Goal: Task Accomplishment & Management: Complete application form

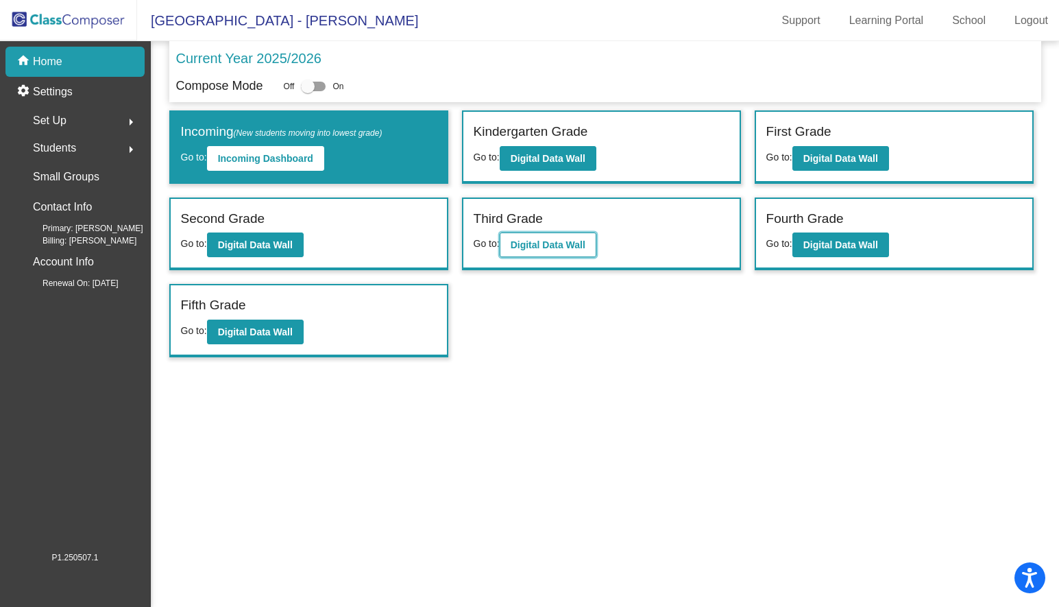
click at [534, 244] on b "Digital Data Wall" at bounding box center [548, 244] width 75 height 11
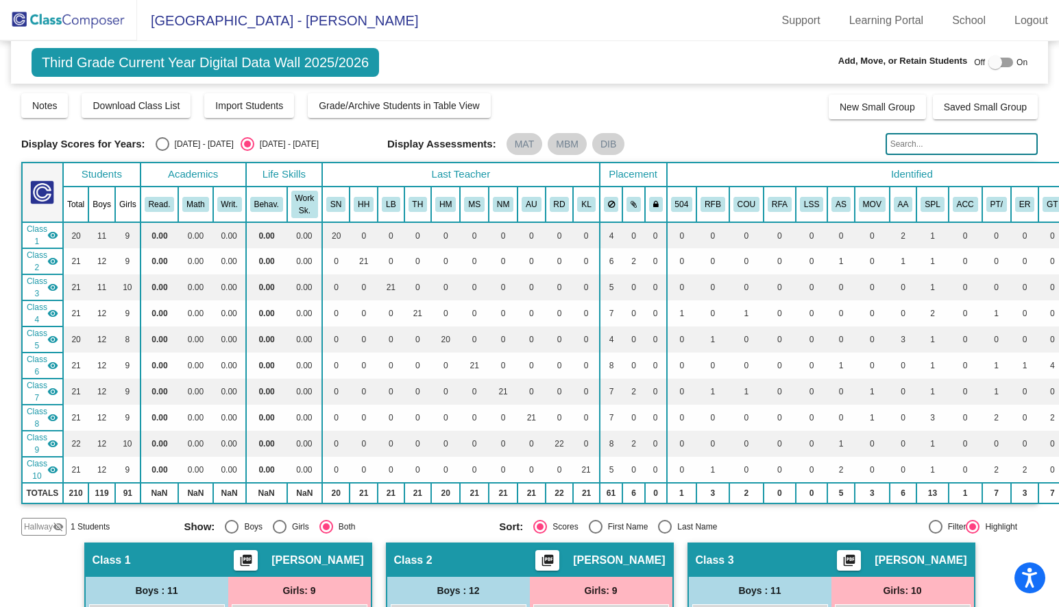
click at [43, 523] on span "Hallway" at bounding box center [38, 526] width 29 height 12
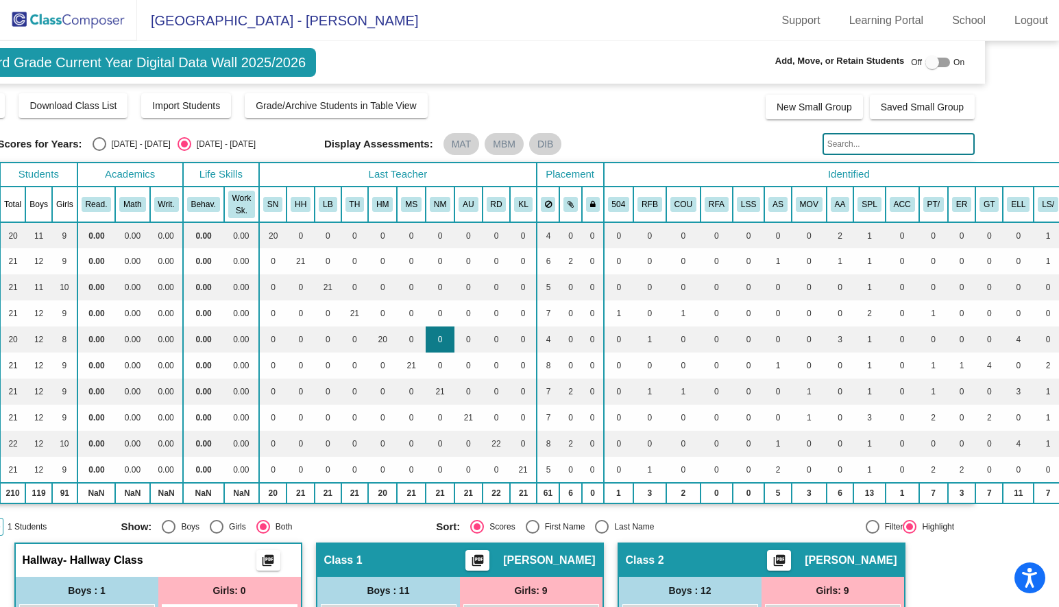
scroll to position [0, 84]
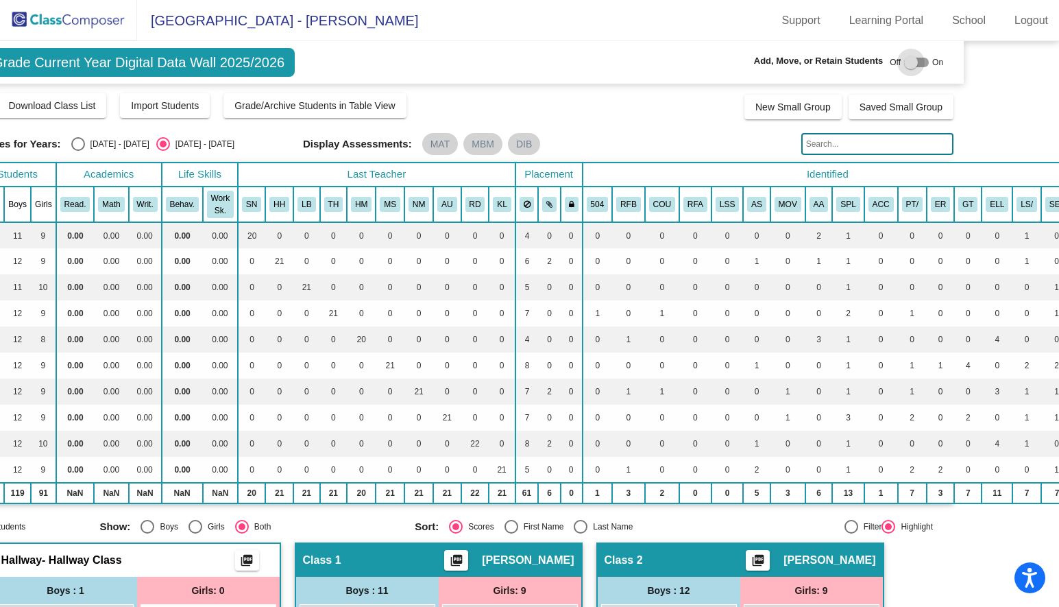
click at [915, 63] on div at bounding box center [916, 63] width 25 height 10
checkbox input "true"
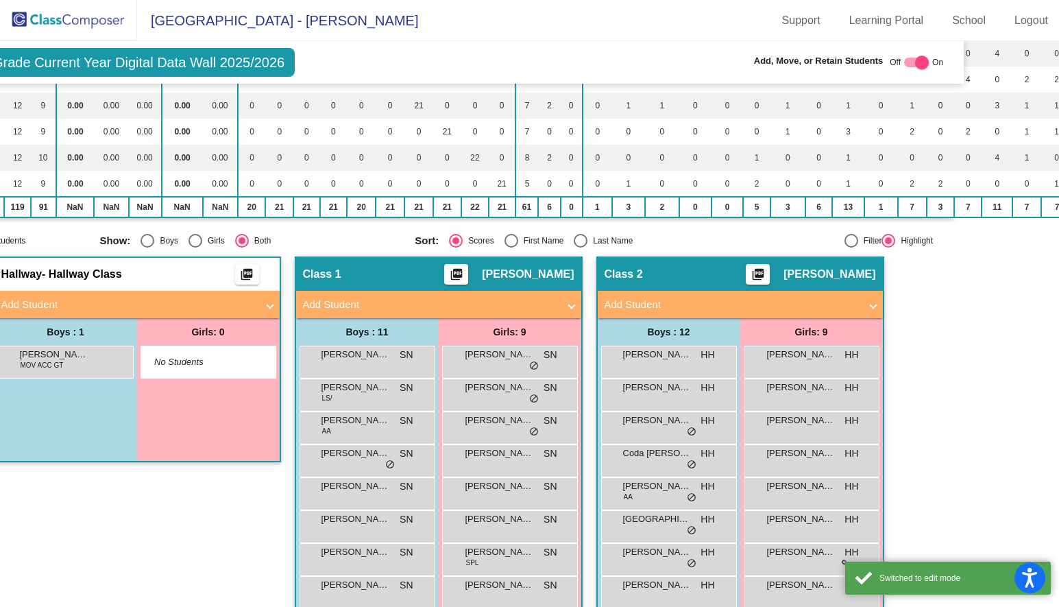
scroll to position [285, 84]
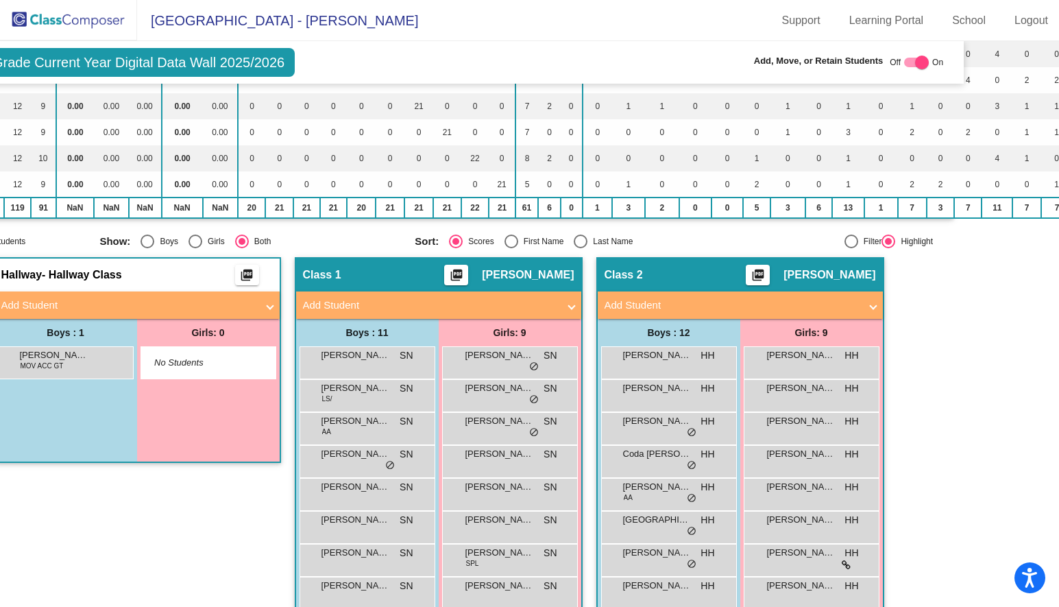
click at [84, 302] on mat-panel-title "Add Student" at bounding box center [128, 305] width 255 height 16
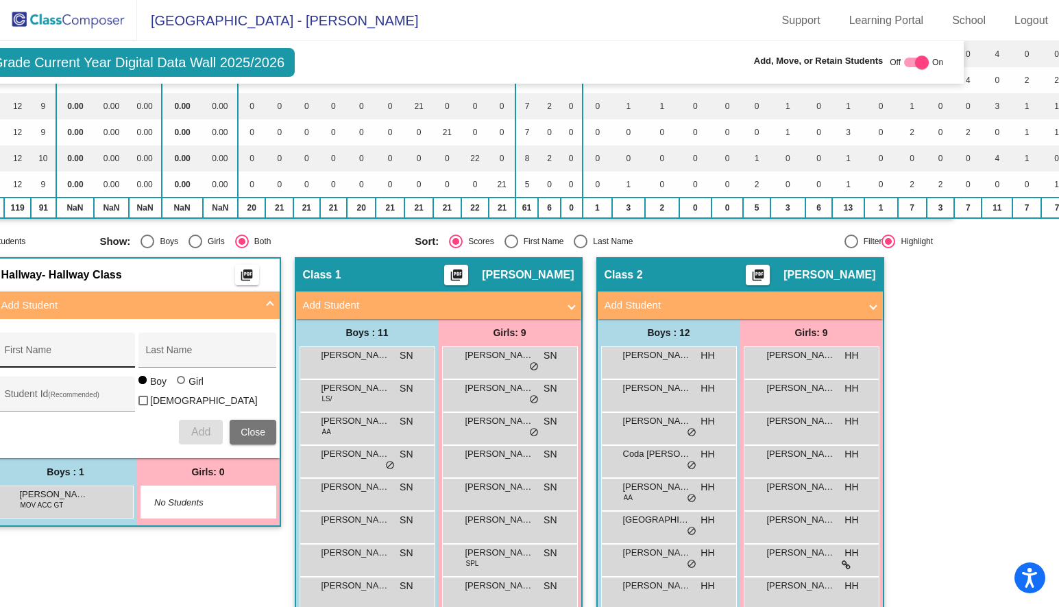
click at [57, 350] on input "First Name" at bounding box center [66, 355] width 123 height 11
type input "Mya"
type input "[PERSON_NAME]"
click at [180, 384] on div at bounding box center [181, 380] width 8 height 8
click at [182, 387] on input "Girl" at bounding box center [182, 387] width 1 height 1
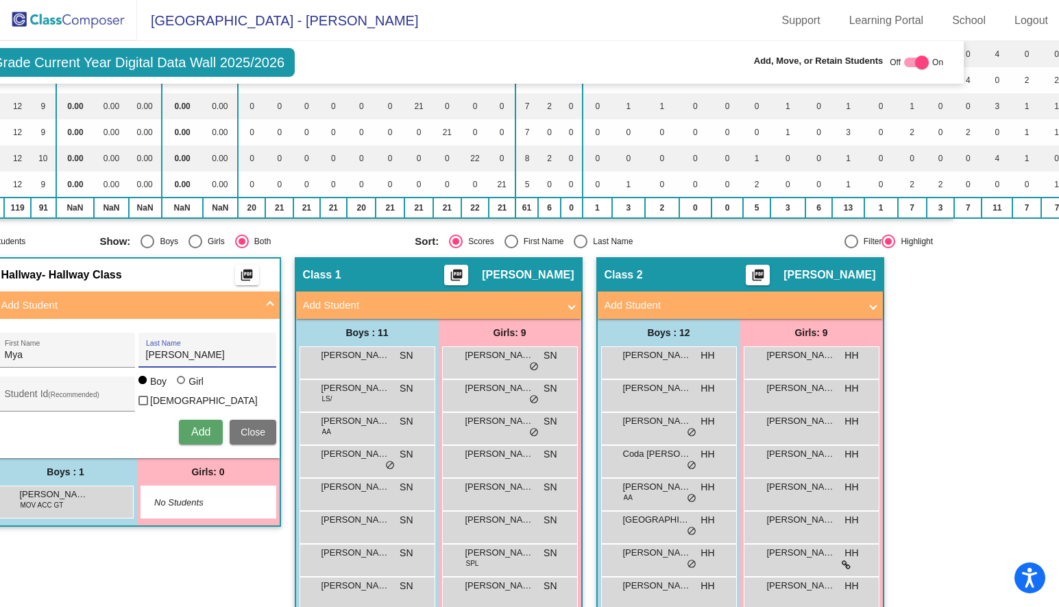
radio input "true"
click at [195, 428] on span "Add" at bounding box center [200, 432] width 19 height 12
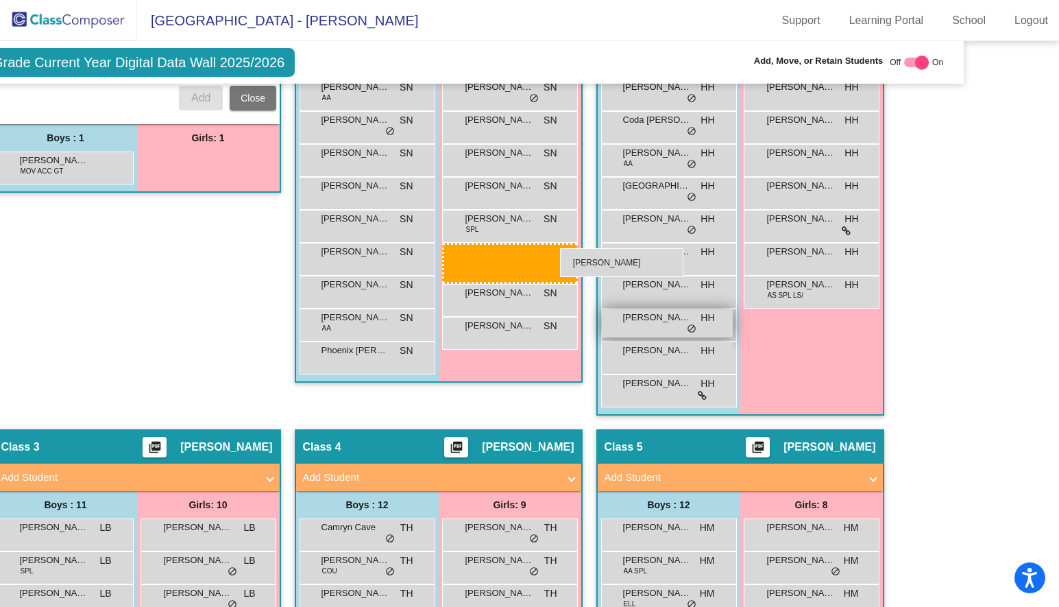
scroll to position [619, 84]
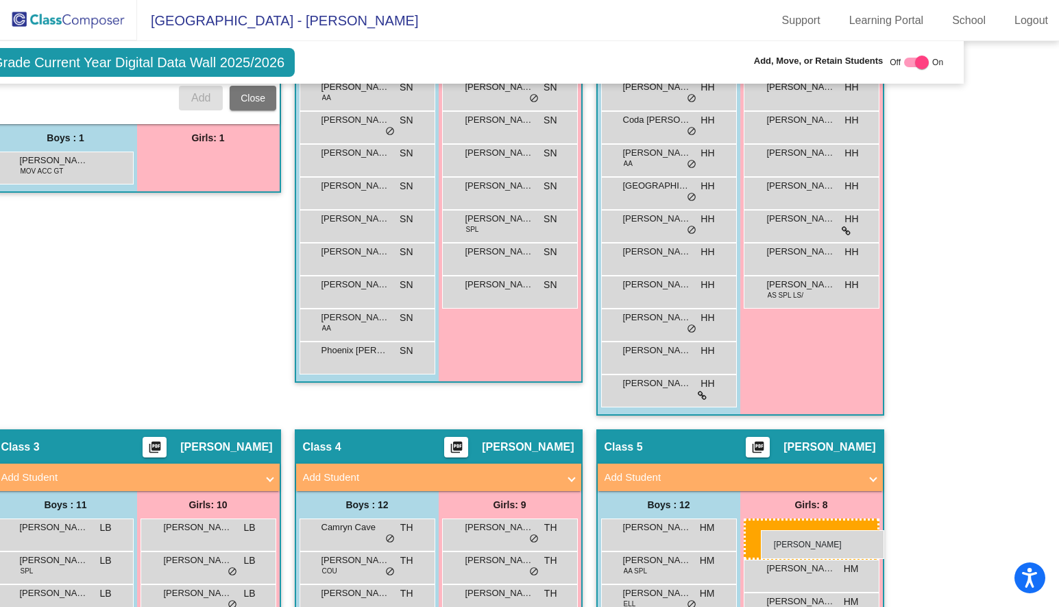
drag, startPoint x: 191, startPoint y: 498, endPoint x: 761, endPoint y: 530, distance: 570.4
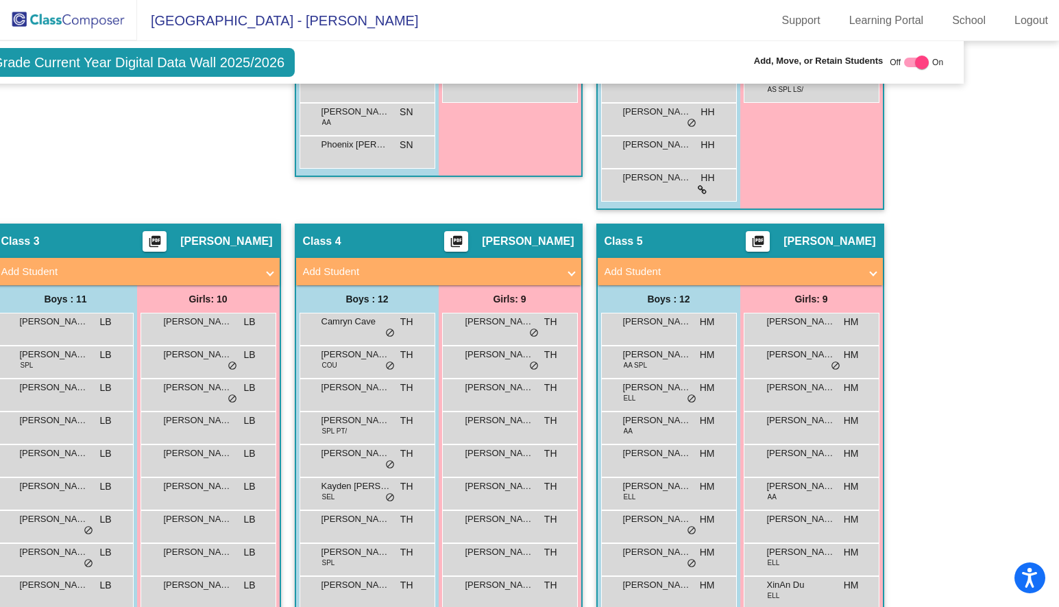
scroll to position [0, 84]
